Goal: Find specific page/section: Find specific page/section

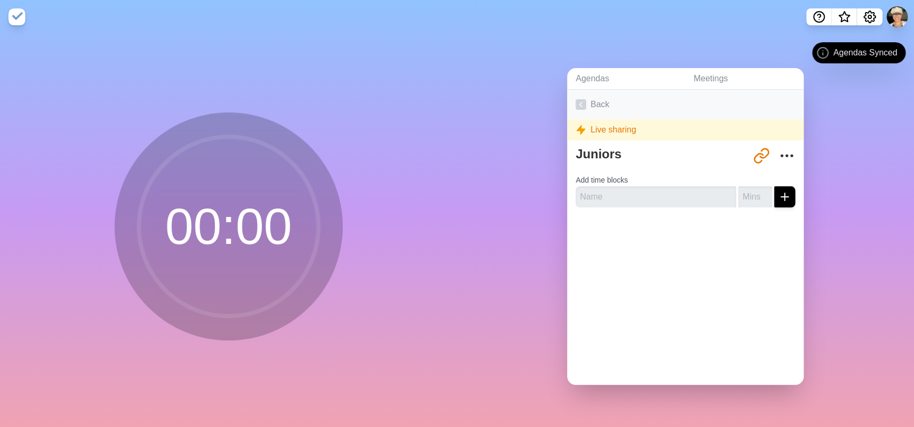
click at [595, 96] on link "Back" at bounding box center [685, 105] width 237 height 30
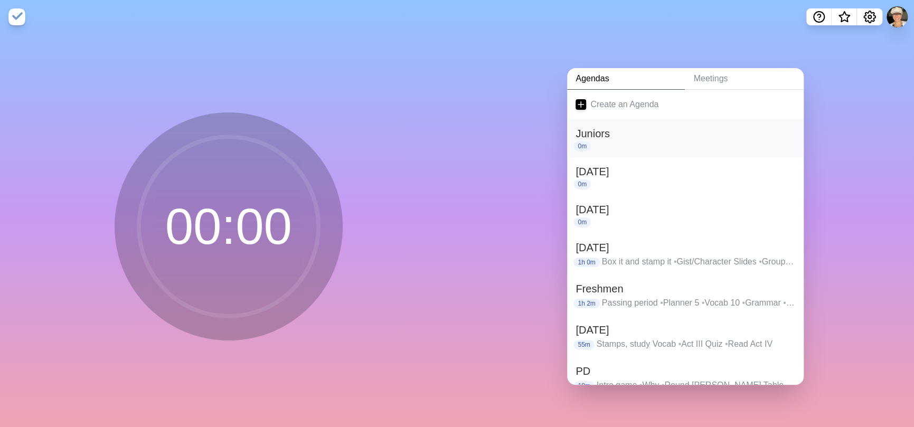
click at [613, 133] on h2 "Juniors" at bounding box center [686, 134] width 220 height 16
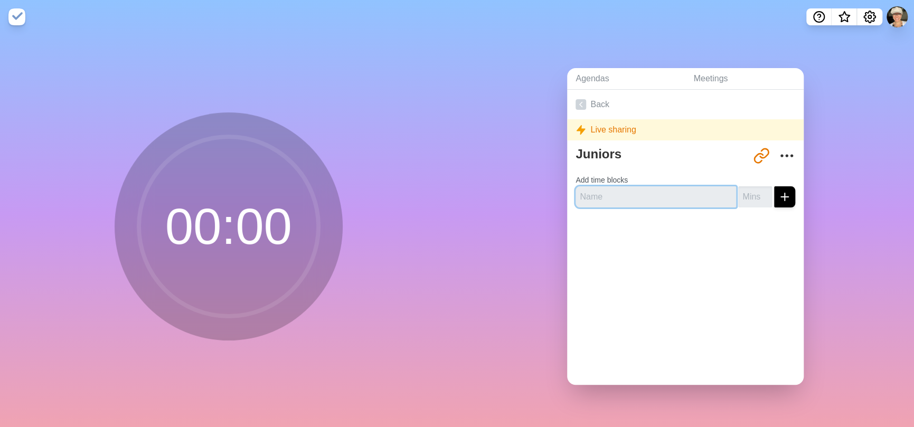
click at [610, 193] on input "text" at bounding box center [656, 196] width 161 height 21
type input "w"
